Goal: Find contact information: Obtain details needed to contact an individual or organization

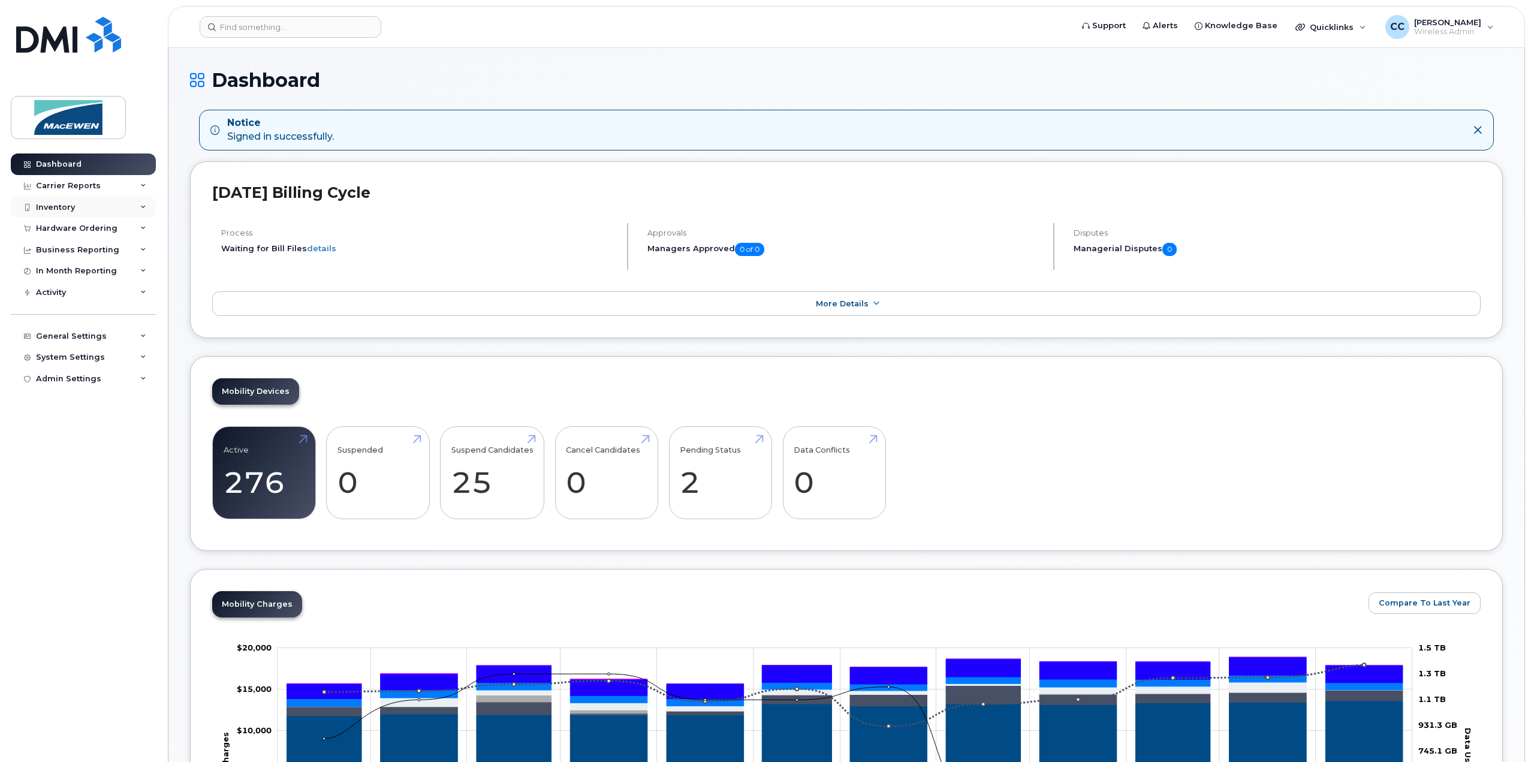
click at [52, 203] on div "Inventory" at bounding box center [55, 208] width 39 height 10
click at [65, 230] on div "Mobility Devices" at bounding box center [75, 229] width 68 height 11
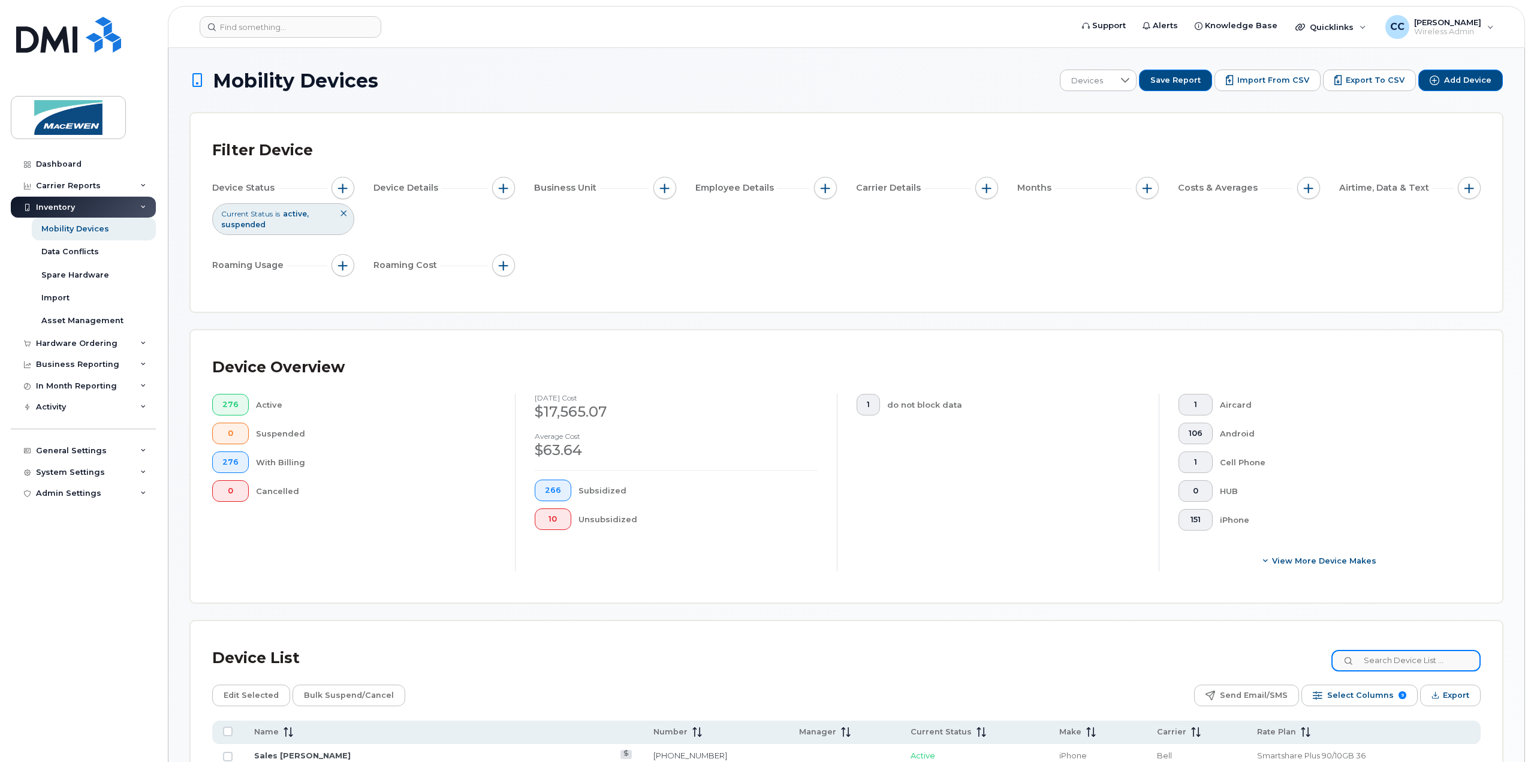
click at [1384, 655] on input at bounding box center [1405, 661] width 149 height 22
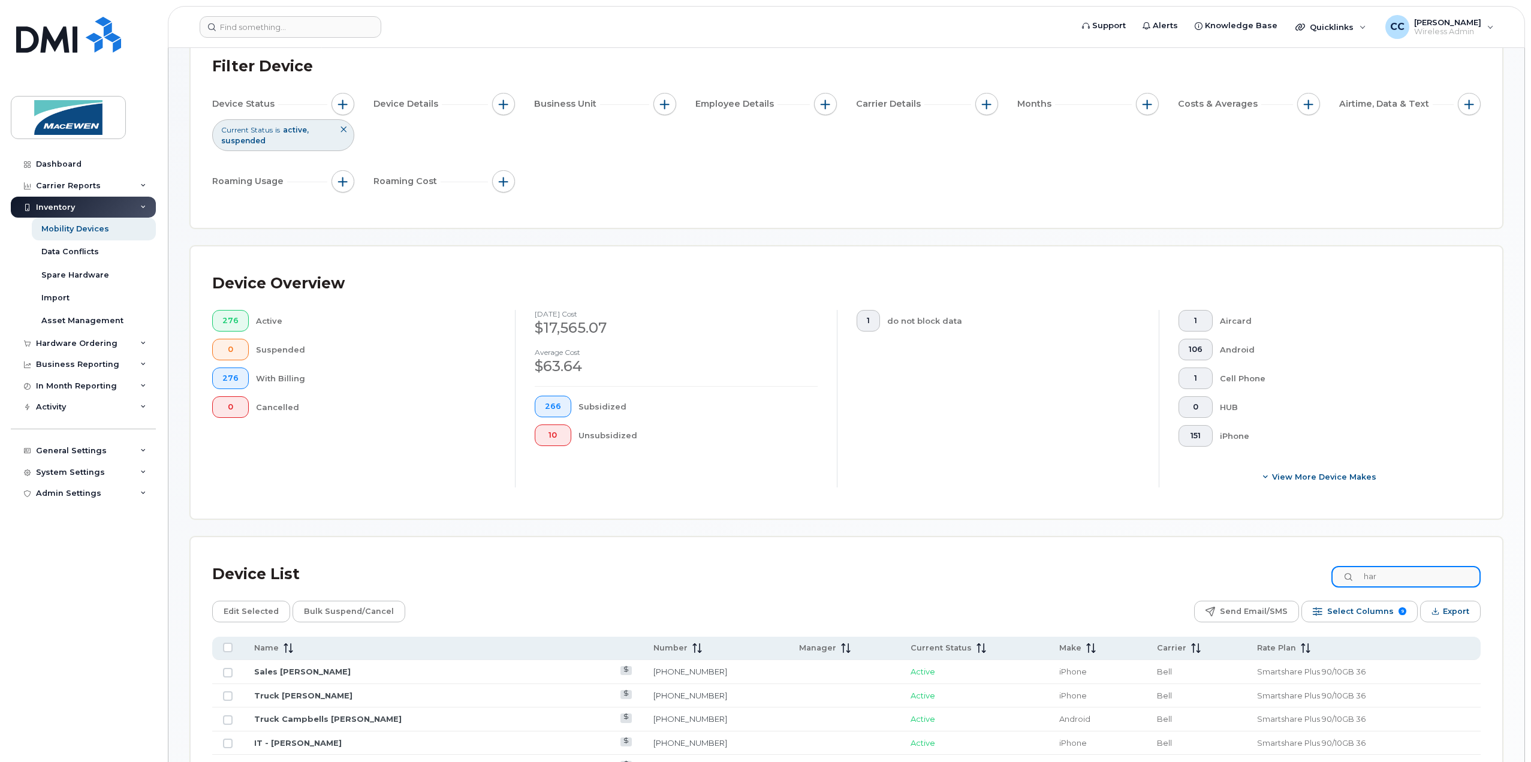
scroll to position [120, 0]
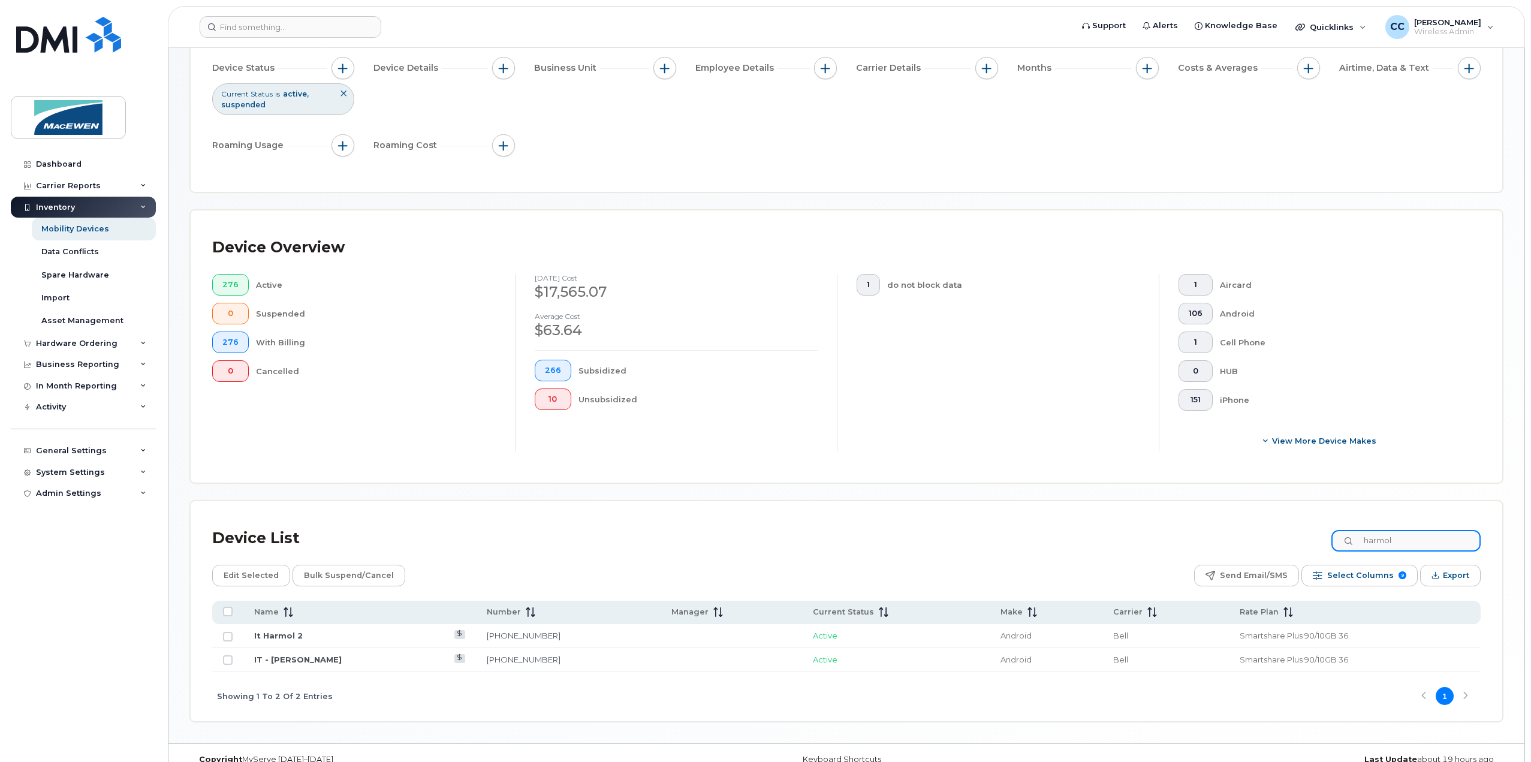
type input "harmol"
click at [281, 631] on link "It Harmol 2" at bounding box center [278, 636] width 49 height 10
click at [314, 655] on link "IT - Harmol Dhillon" at bounding box center [298, 660] width 88 height 10
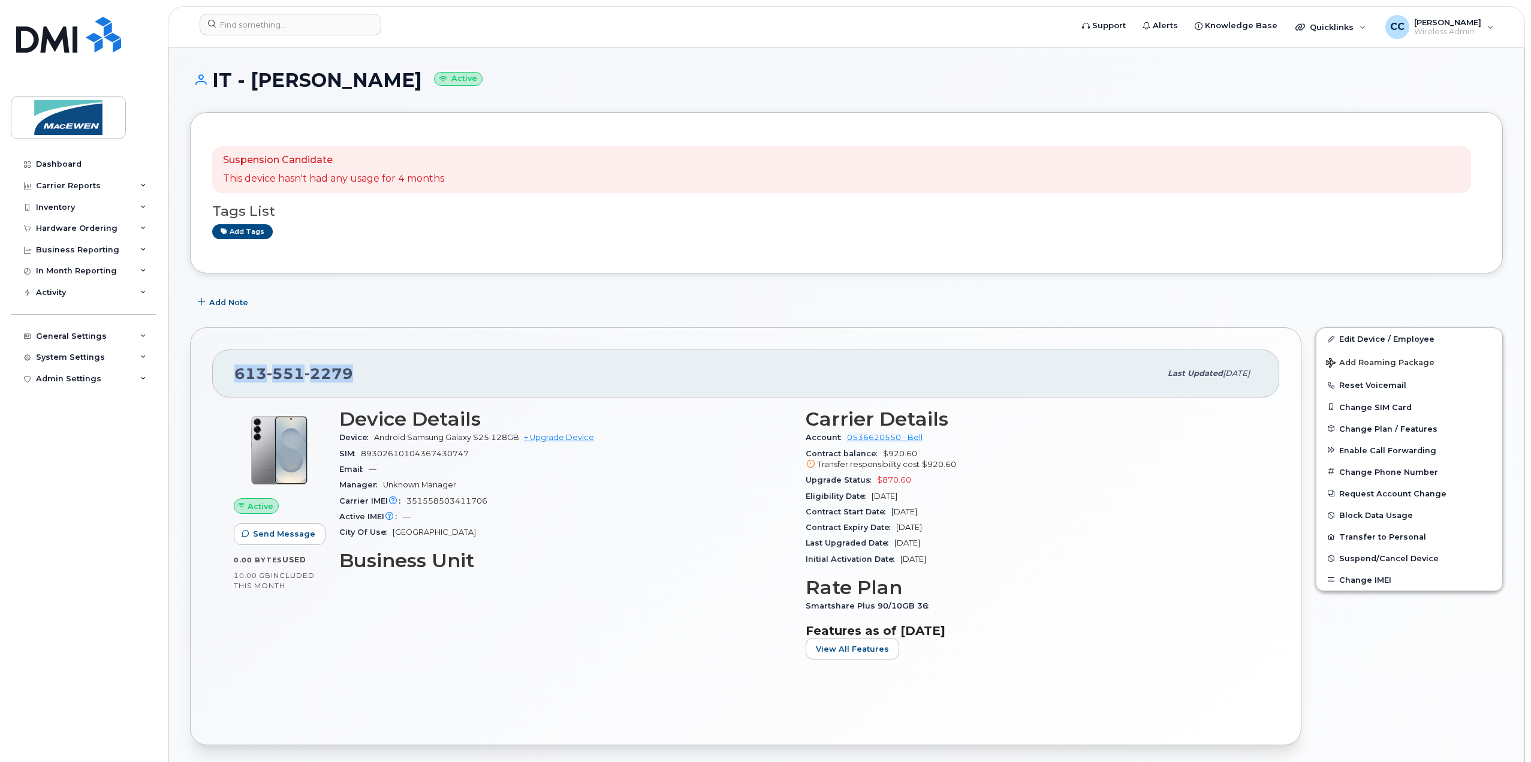
drag, startPoint x: 355, startPoint y: 365, endPoint x: 237, endPoint y: 371, distance: 118.3
click at [237, 371] on div "613 551 2279" at bounding box center [697, 373] width 926 height 25
copy span "613 551 2279"
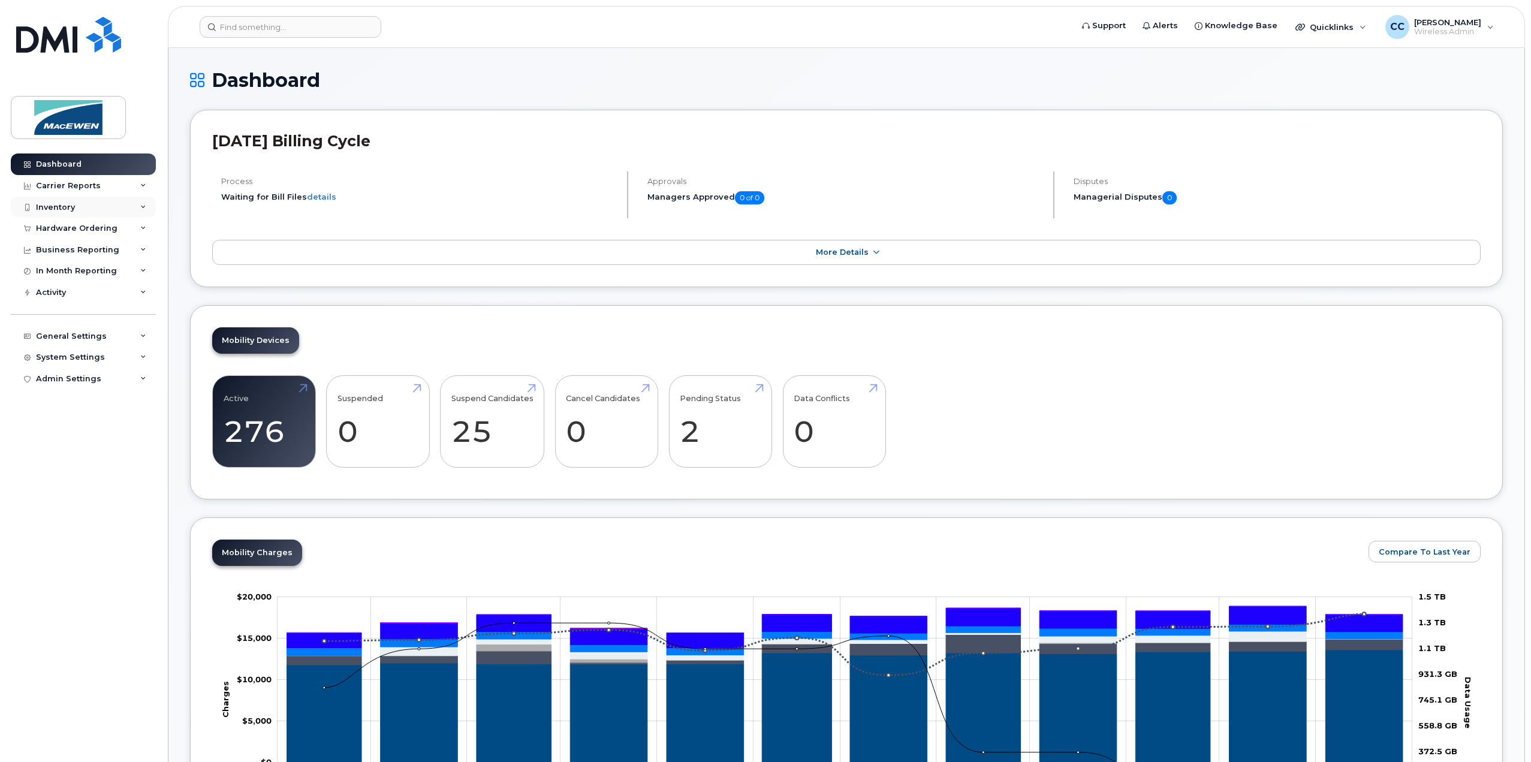
click at [70, 208] on div "Inventory" at bounding box center [55, 208] width 39 height 10
click at [66, 228] on div "Mobility Devices" at bounding box center [75, 229] width 68 height 11
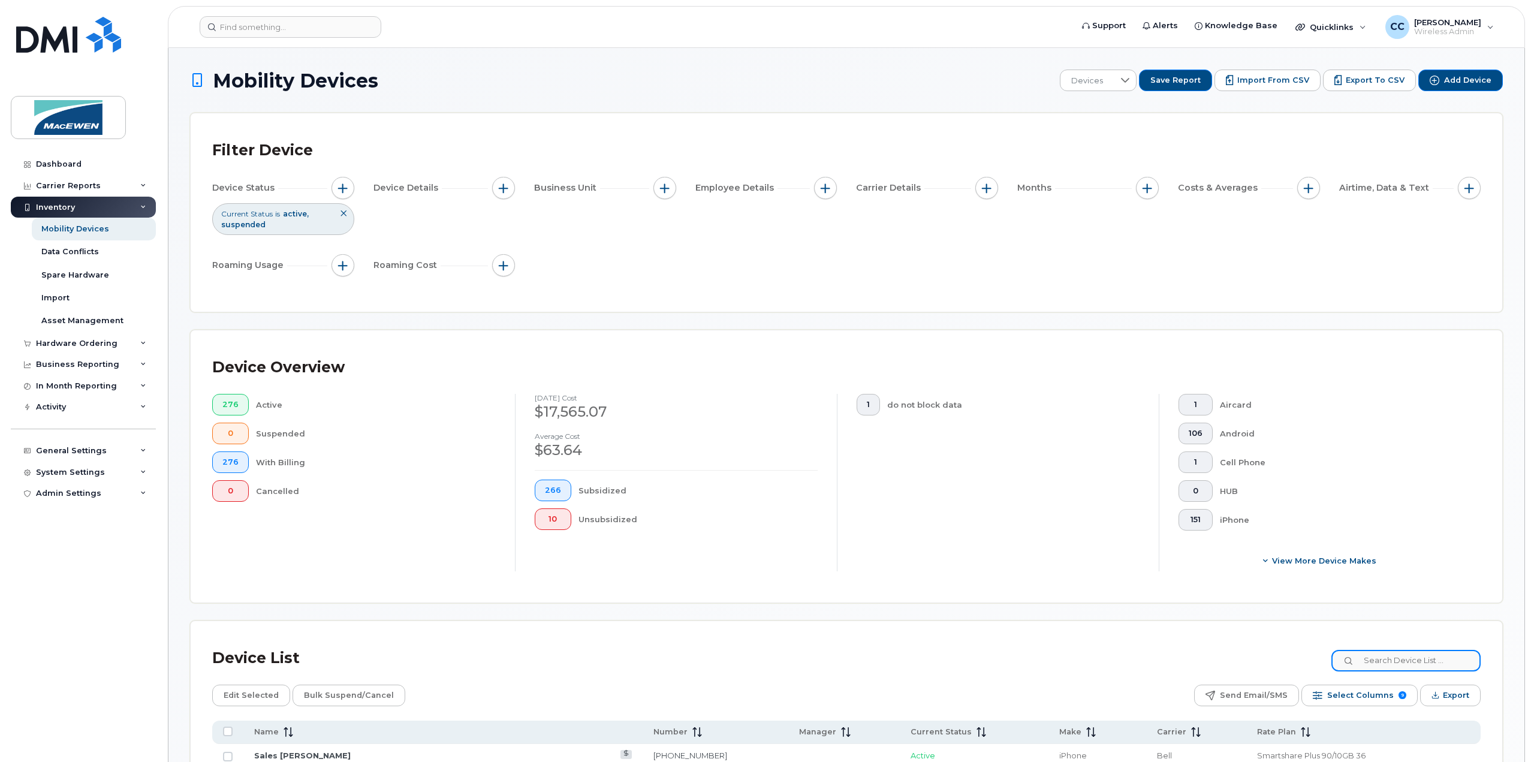
click at [1393, 662] on input at bounding box center [1405, 661] width 149 height 22
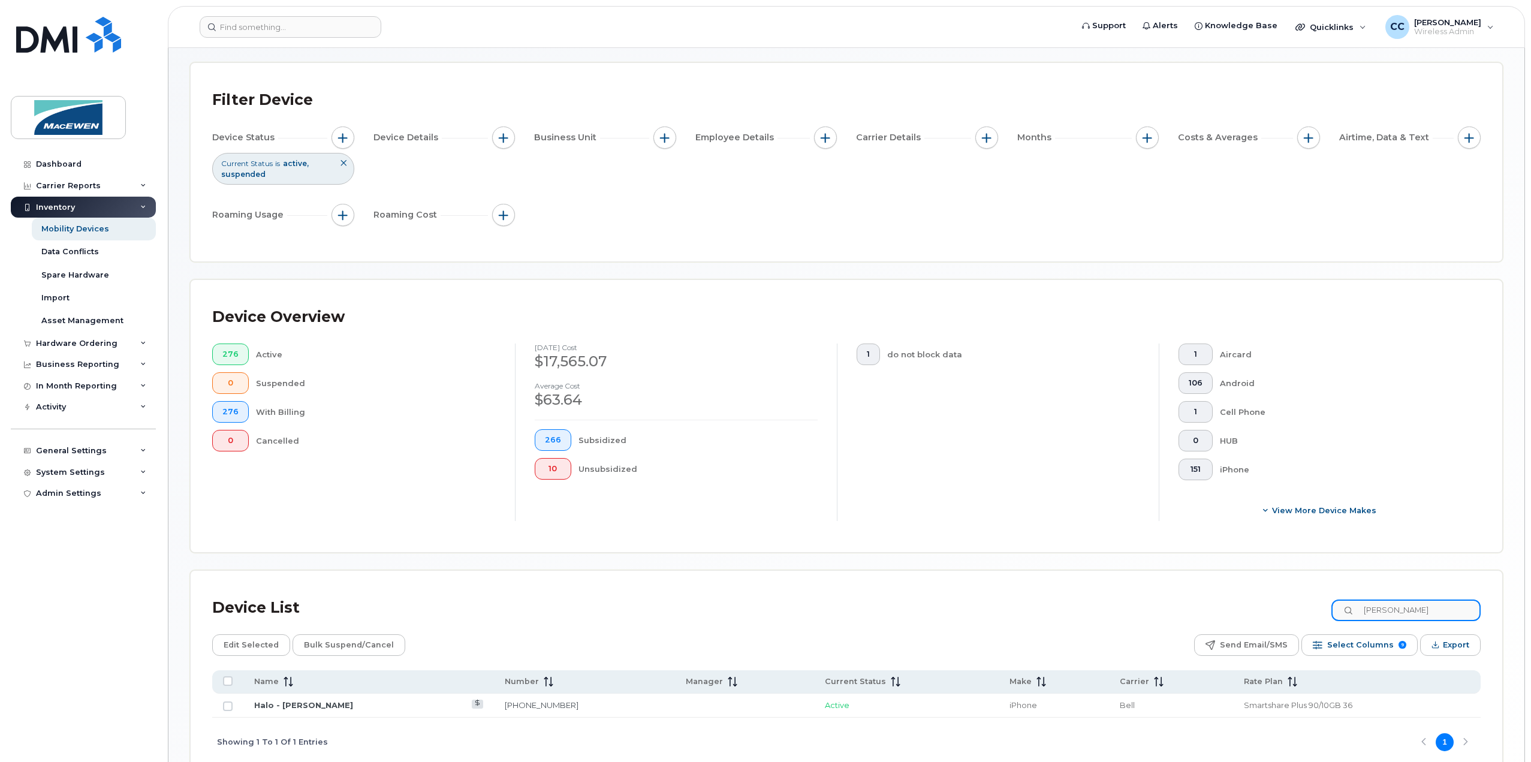
scroll to position [113, 0]
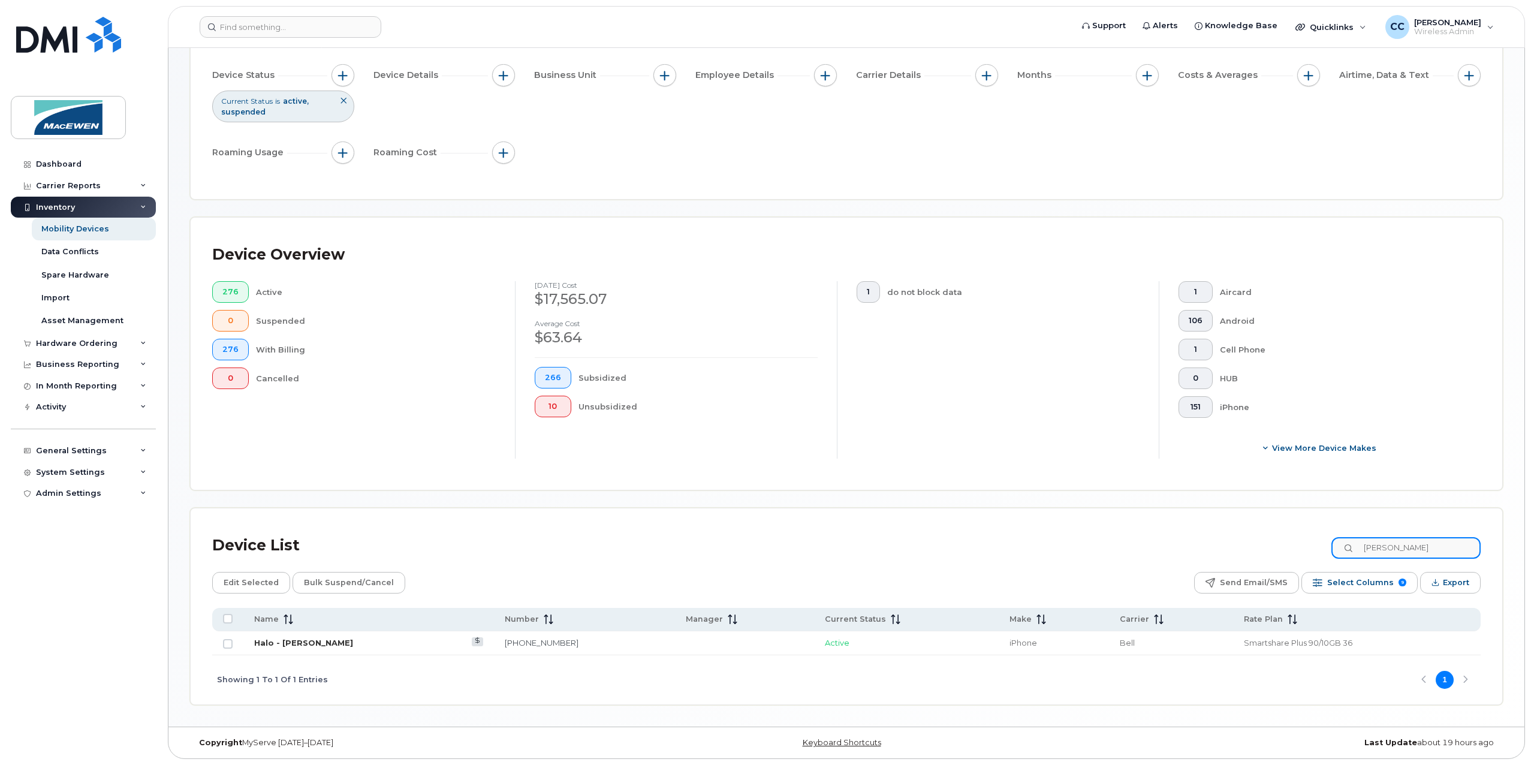
type input "sean"
click at [315, 641] on link "Halo - [PERSON_NAME]" at bounding box center [303, 643] width 99 height 10
